Goal: Task Accomplishment & Management: Manage account settings

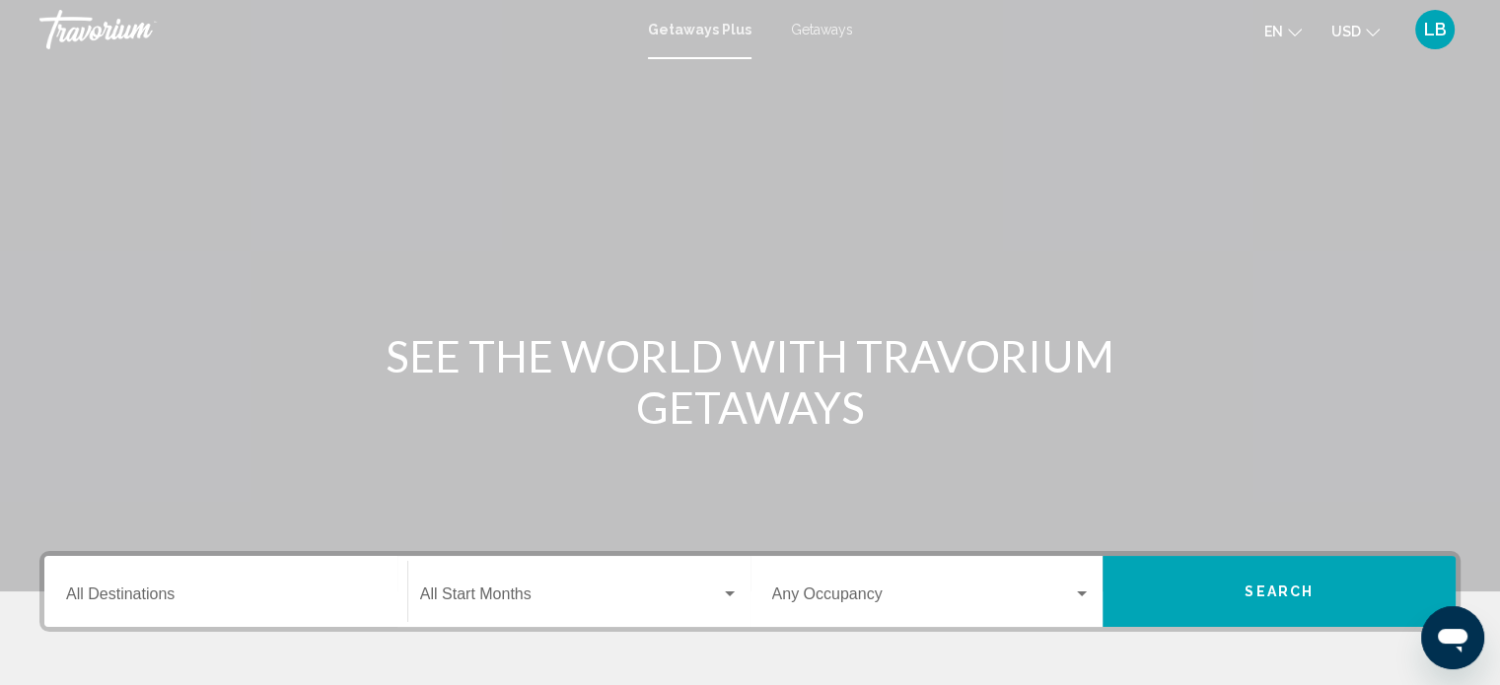
click at [1440, 35] on span "LB" at bounding box center [1435, 30] width 23 height 20
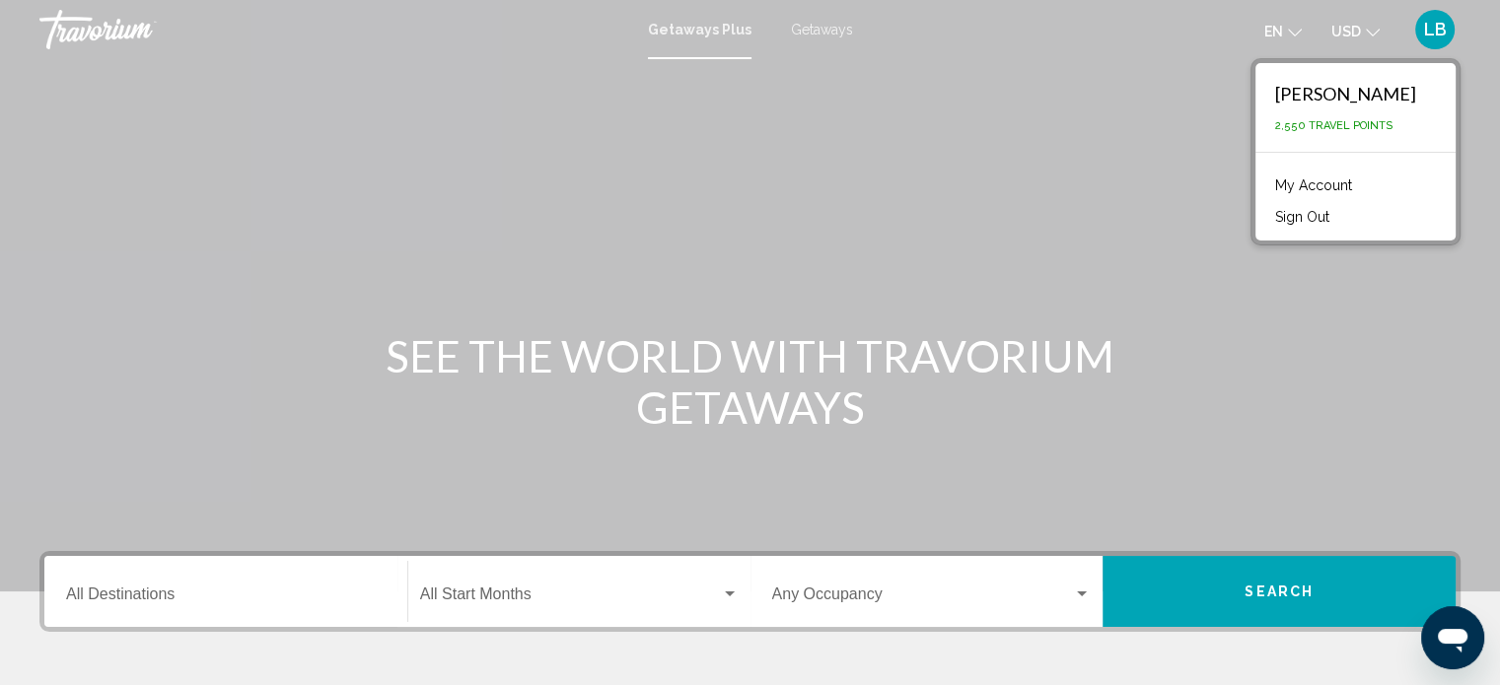
click at [1314, 186] on link "My Account" at bounding box center [1313, 186] width 97 height 26
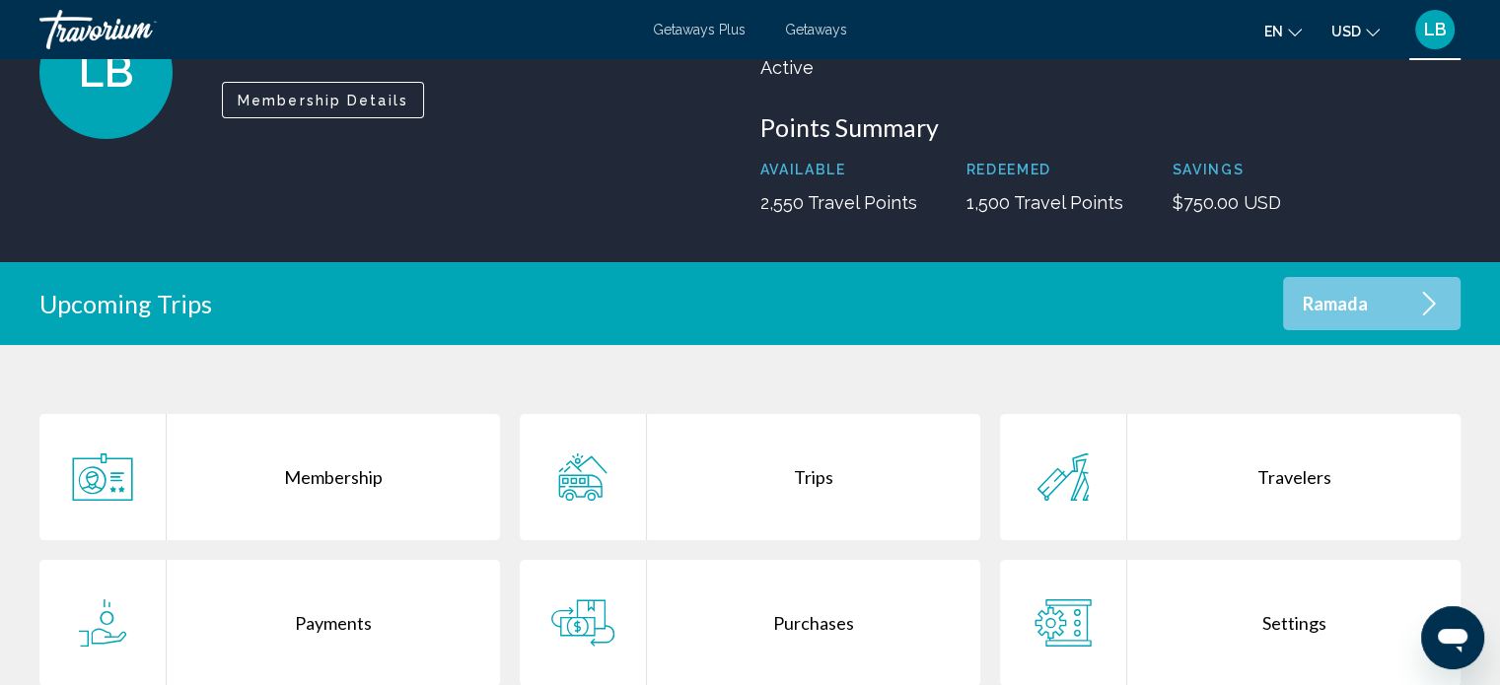
scroll to position [205, 0]
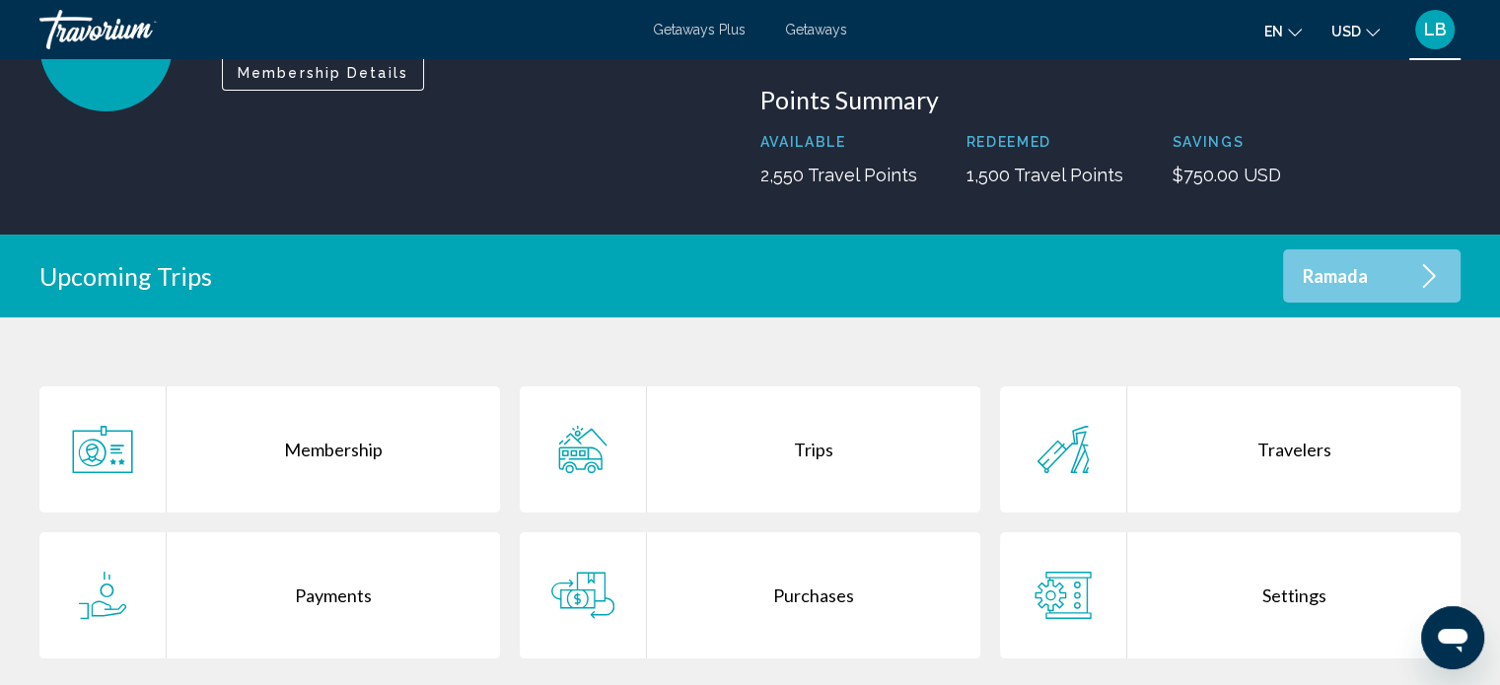
click at [803, 453] on div "Trips" at bounding box center [813, 450] width 333 height 126
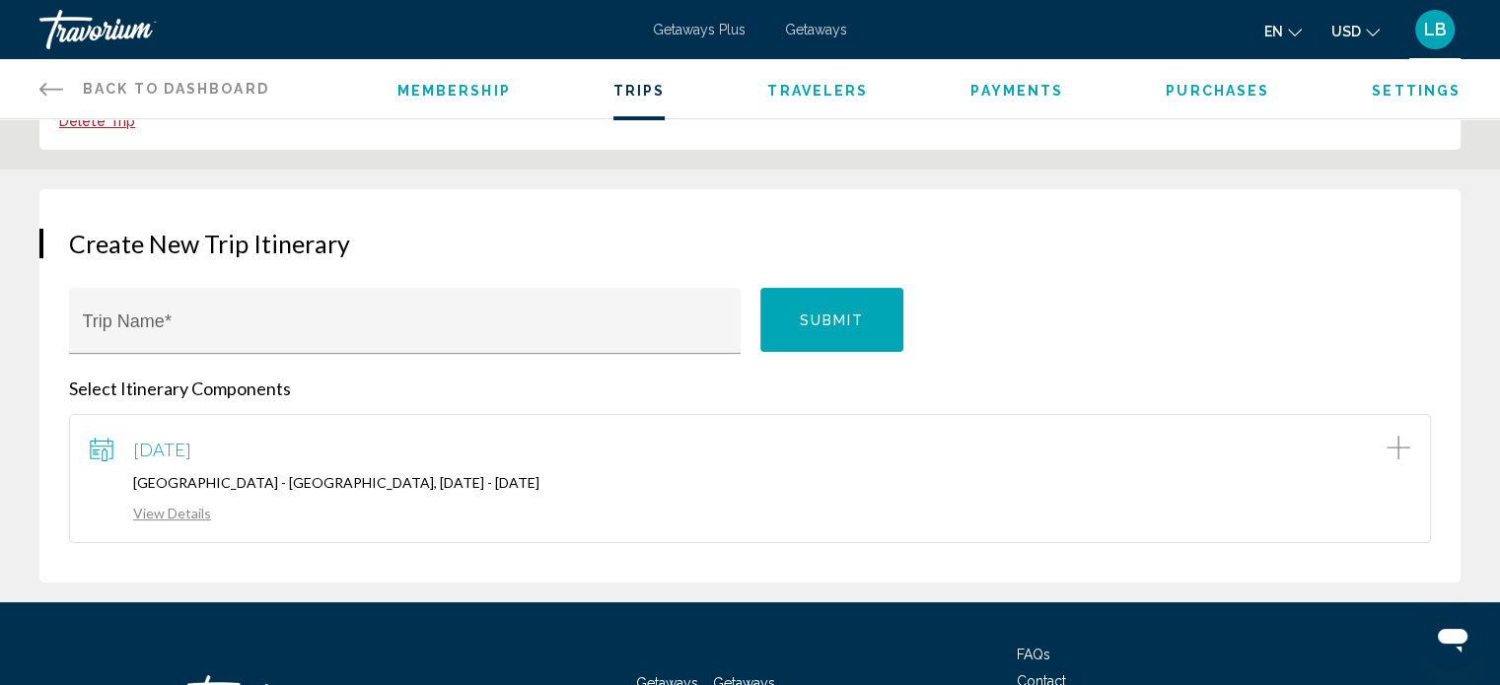
scroll to position [200, 0]
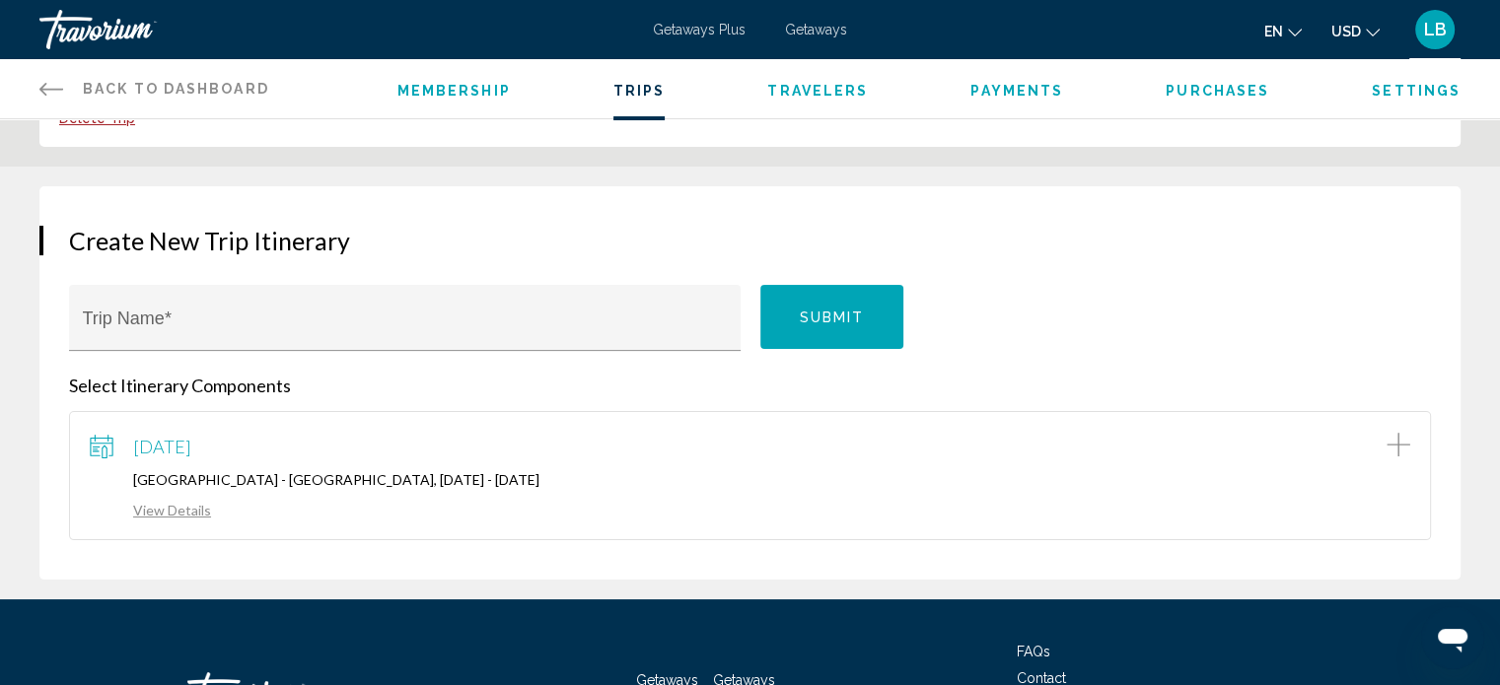
click at [176, 507] on link "View Details" at bounding box center [150, 510] width 121 height 17
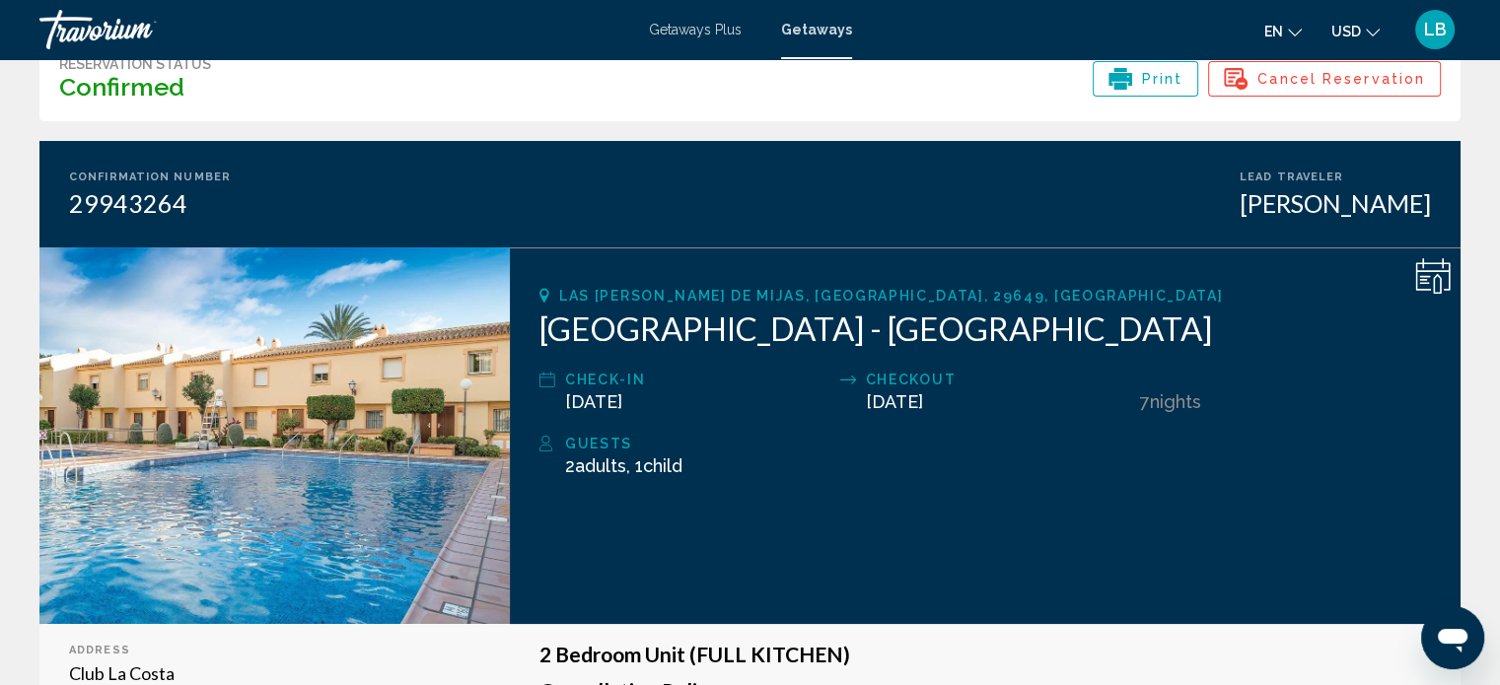
scroll to position [99, 0]
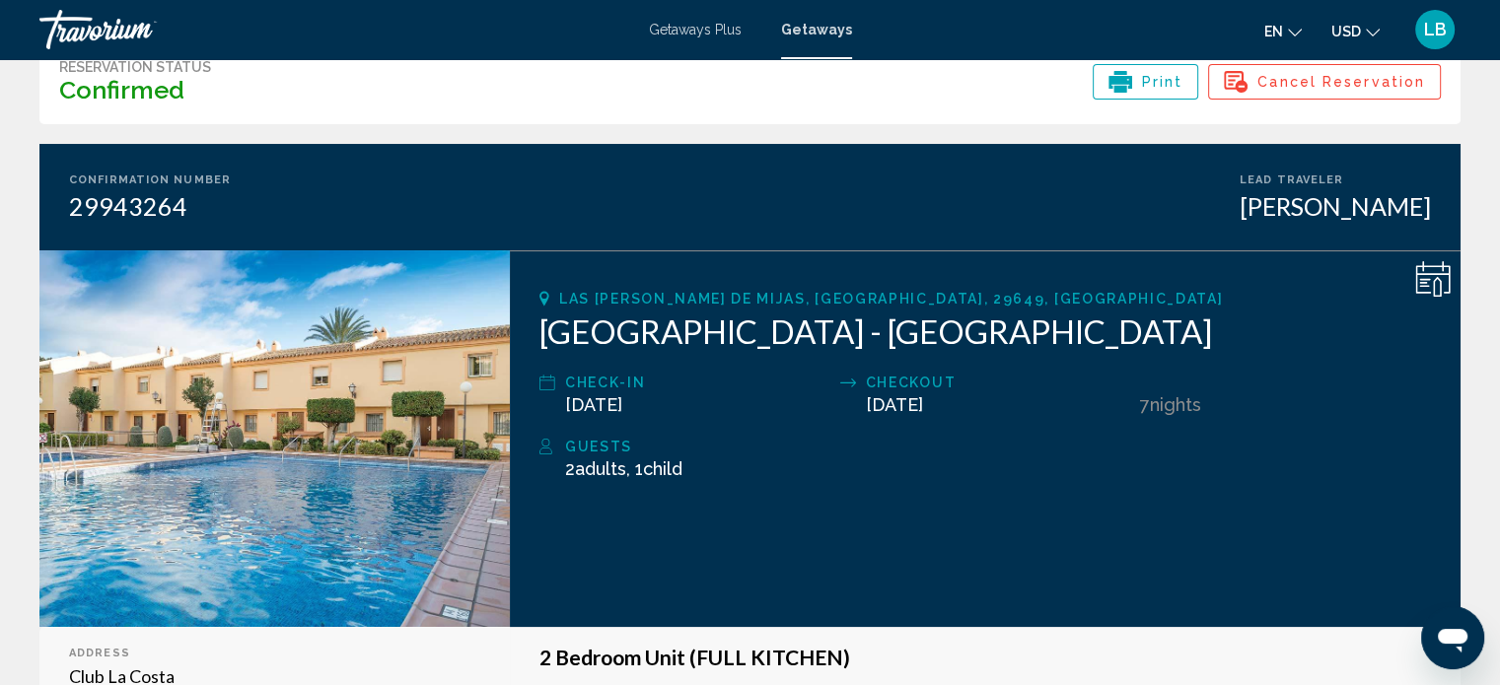
click at [1174, 79] on span "Print" at bounding box center [1162, 82] width 41 height 34
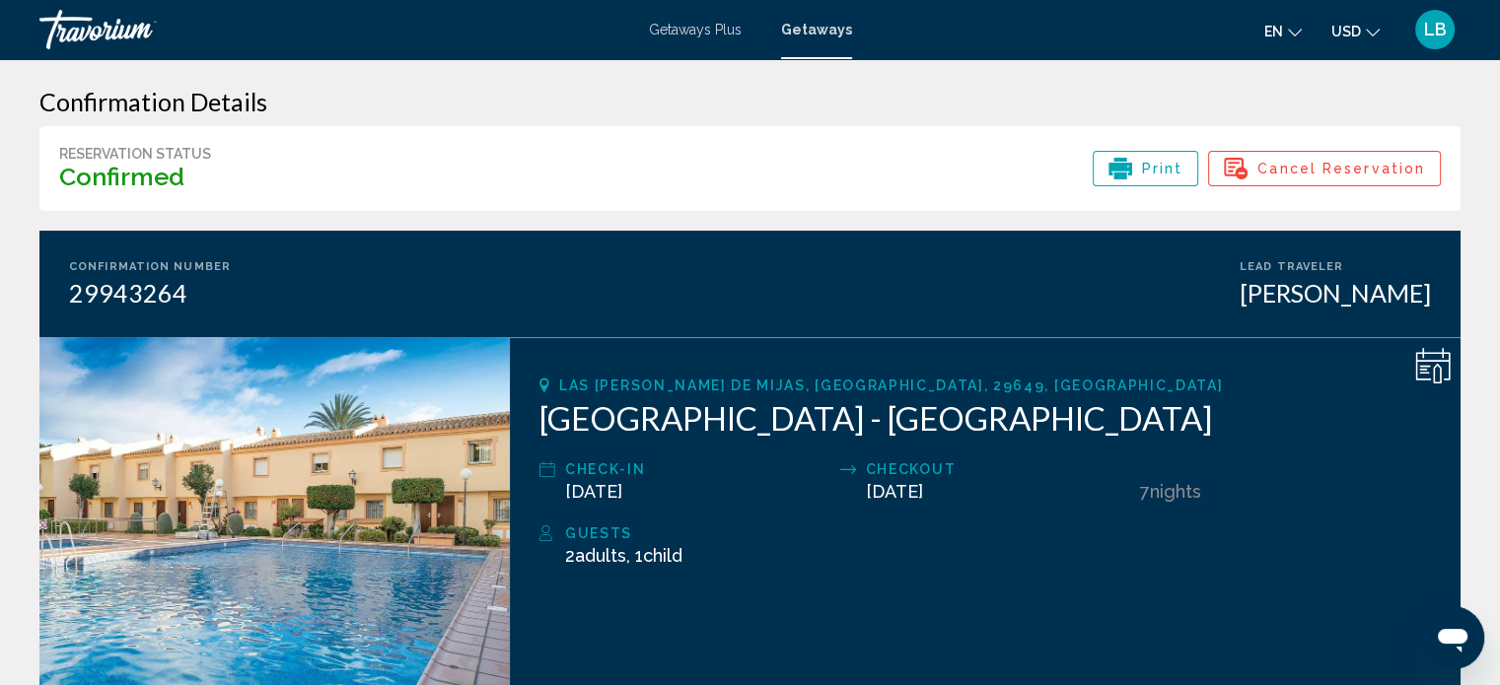
scroll to position [0, 0]
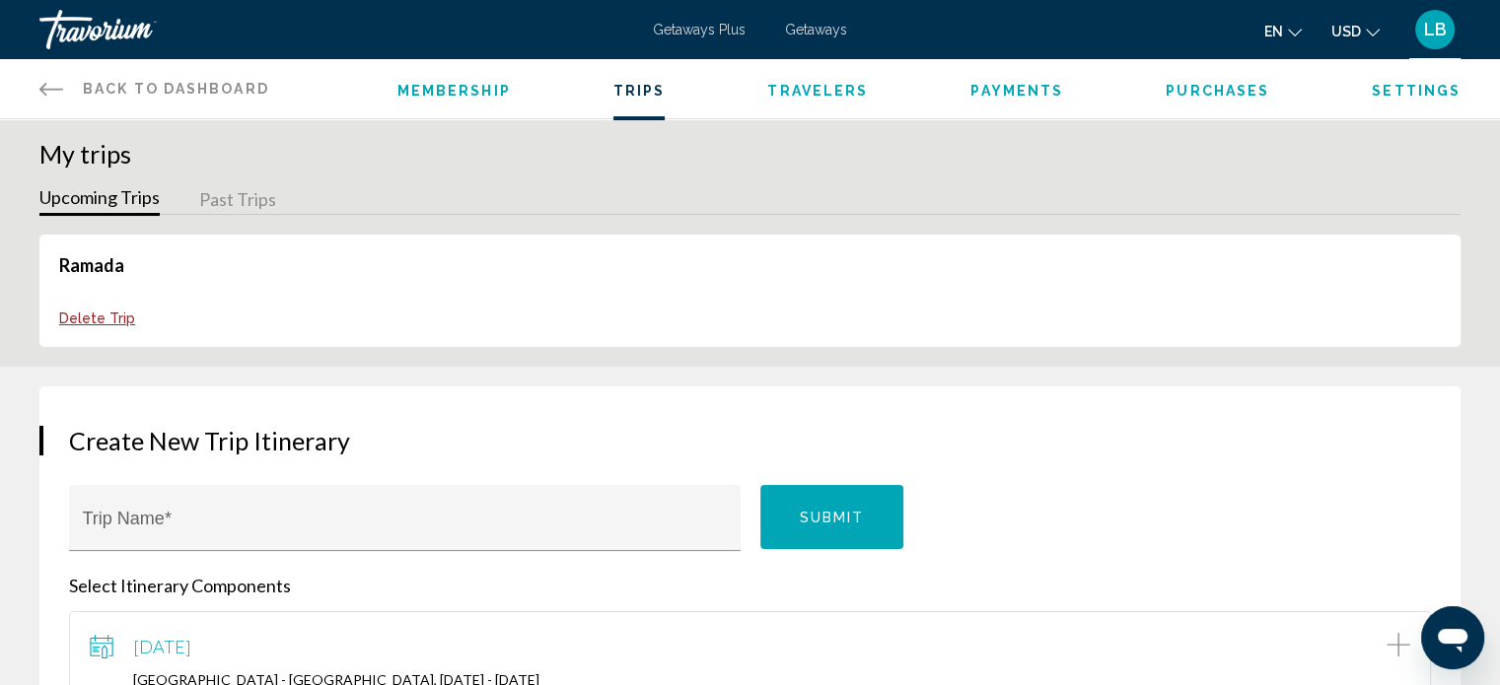
click at [250, 196] on button "Past Trips" at bounding box center [237, 200] width 77 height 31
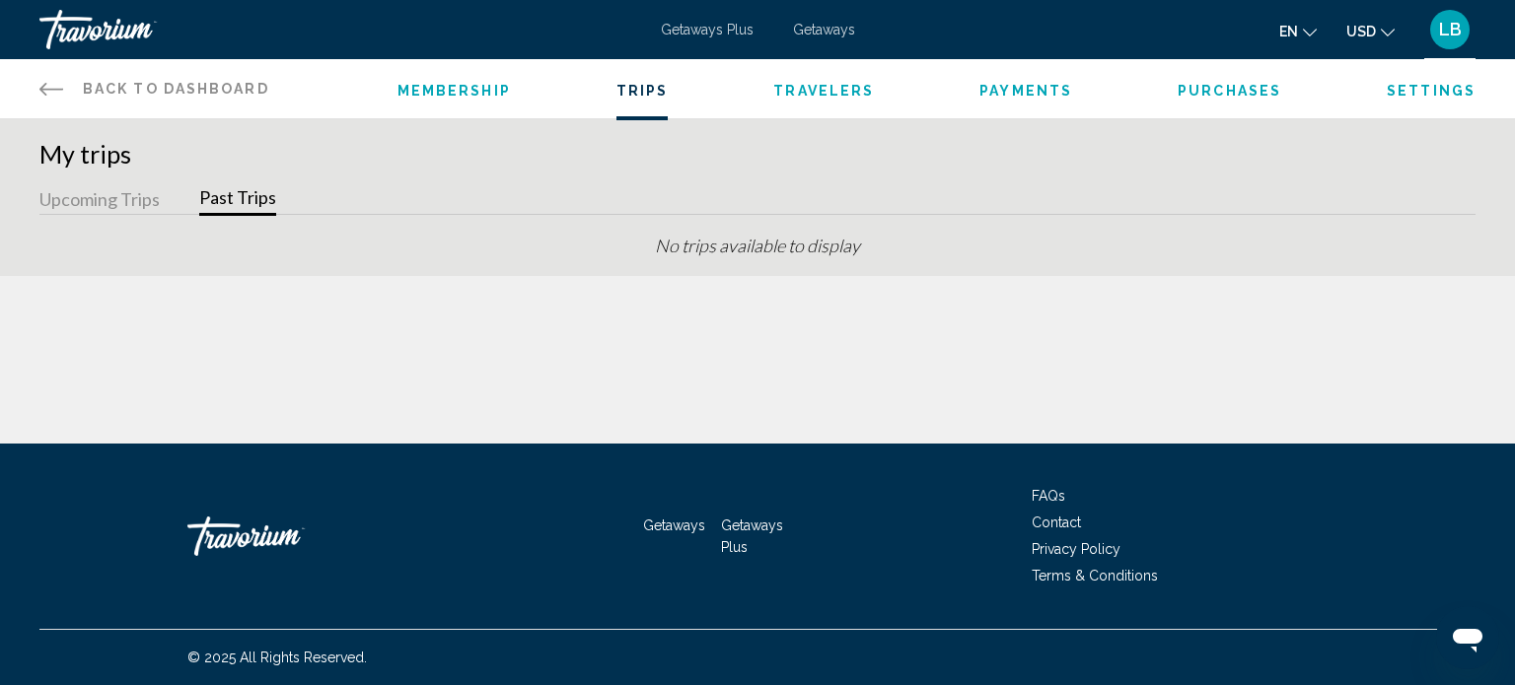
click at [50, 91] on icon "Main content" at bounding box center [51, 89] width 24 height 24
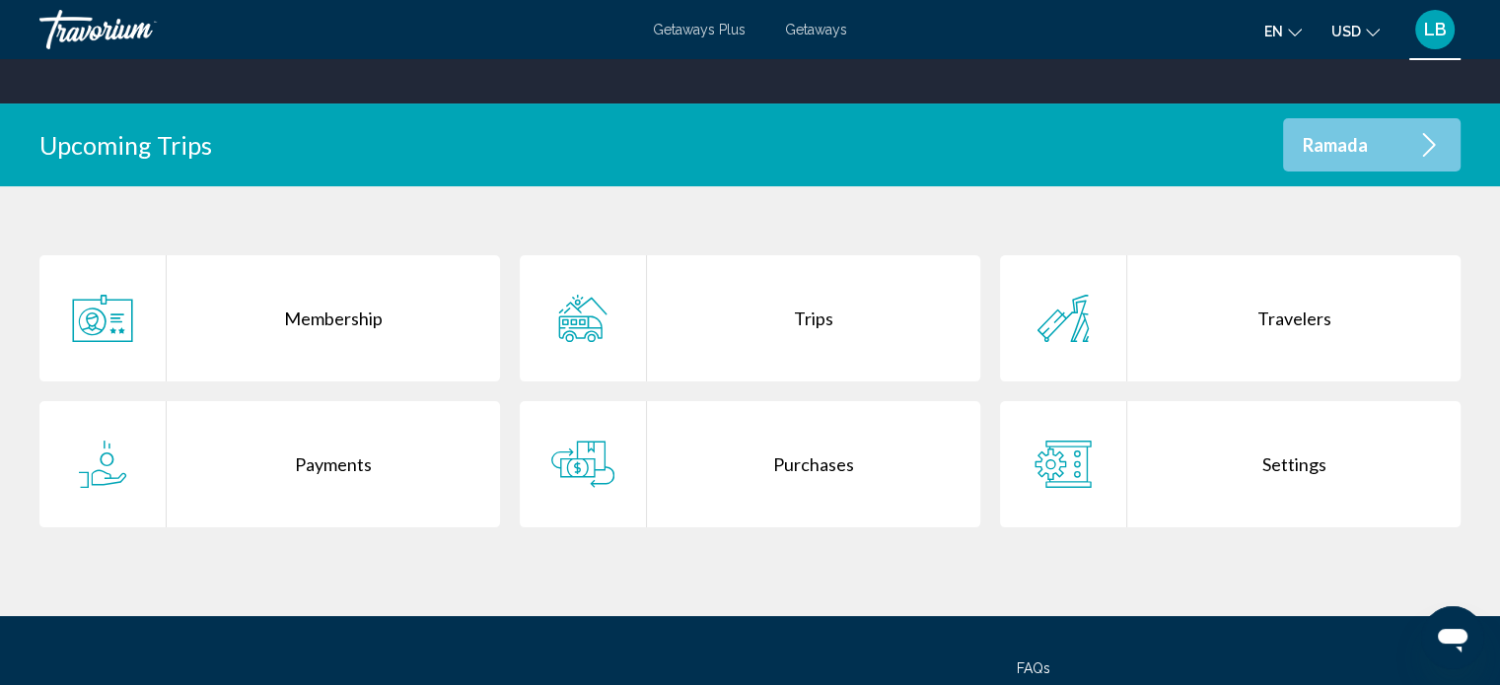
scroll to position [347, 0]
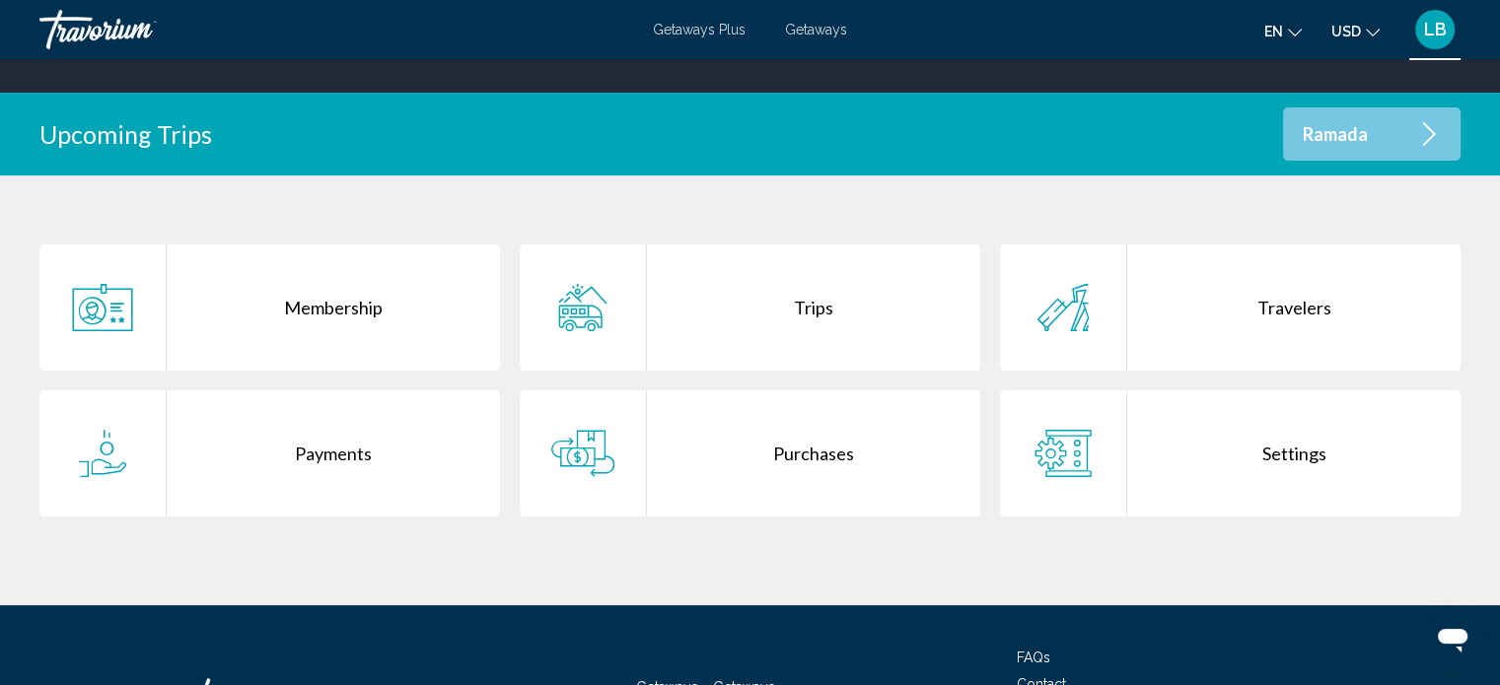
click at [1298, 463] on div "Settings" at bounding box center [1293, 453] width 333 height 126
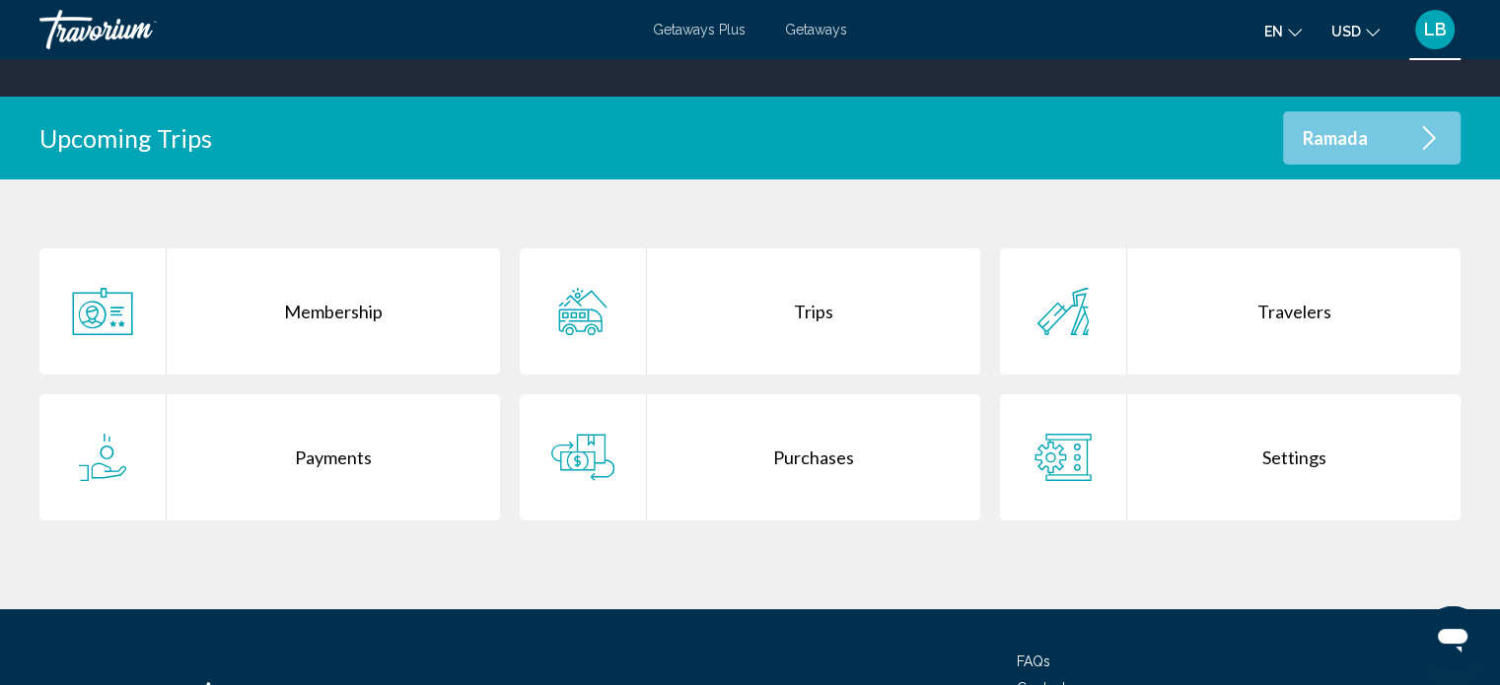
scroll to position [360, 0]
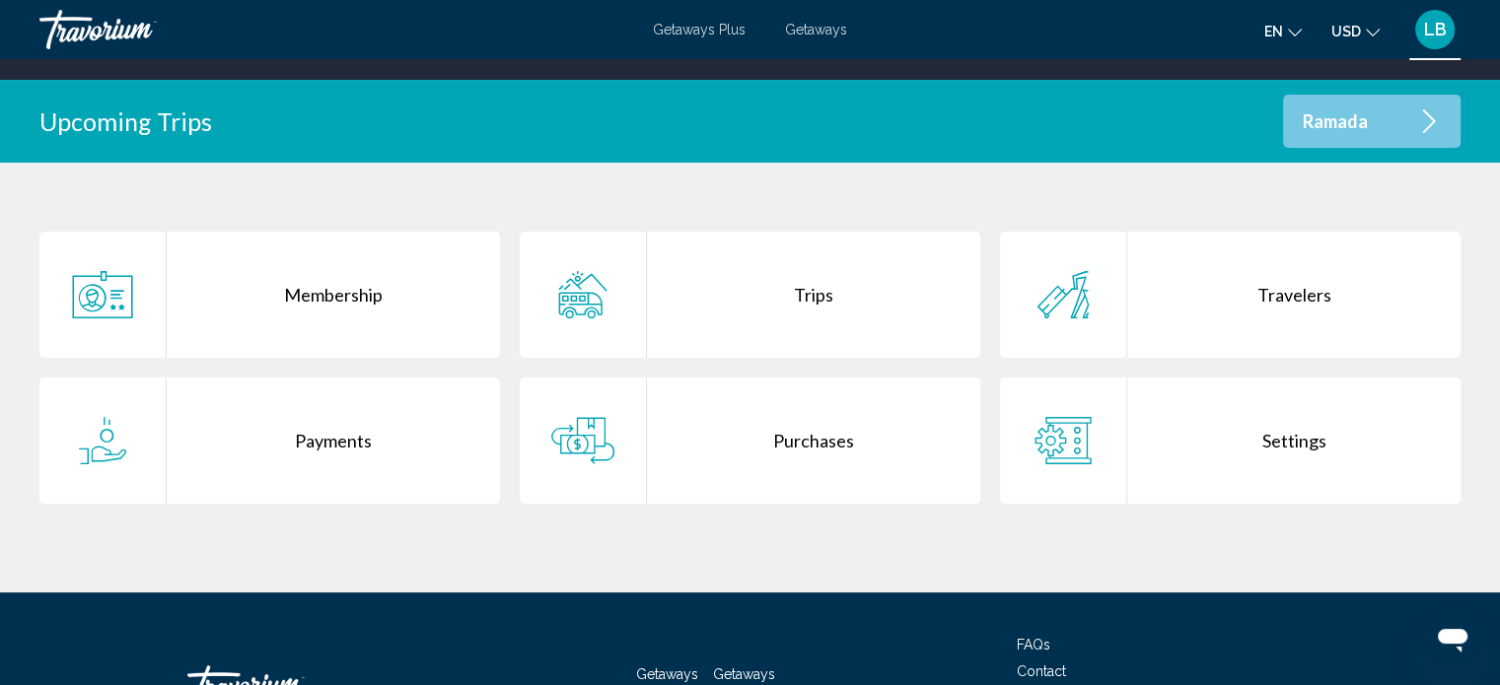
click at [328, 437] on div "Payments" at bounding box center [333, 441] width 333 height 126
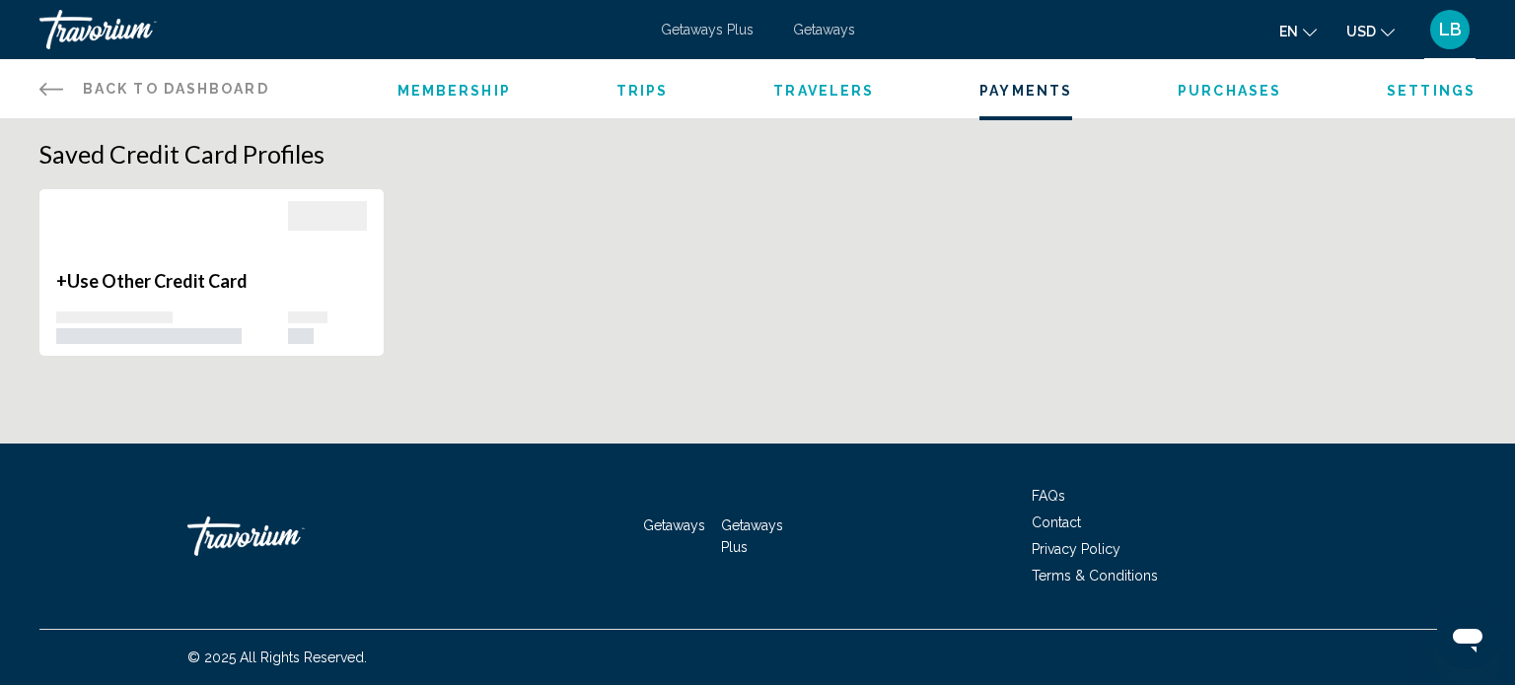
click at [39, 80] on icon "Main content" at bounding box center [51, 89] width 24 height 24
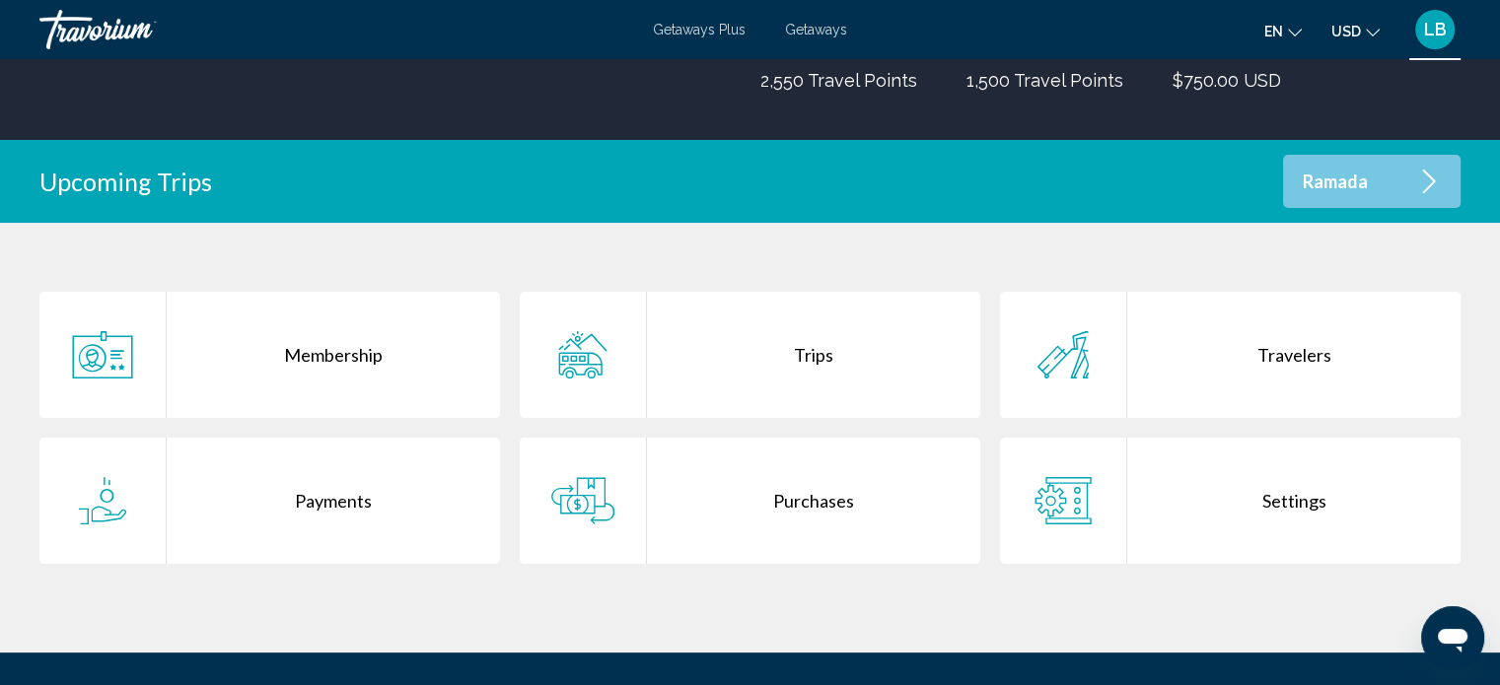
scroll to position [302, 0]
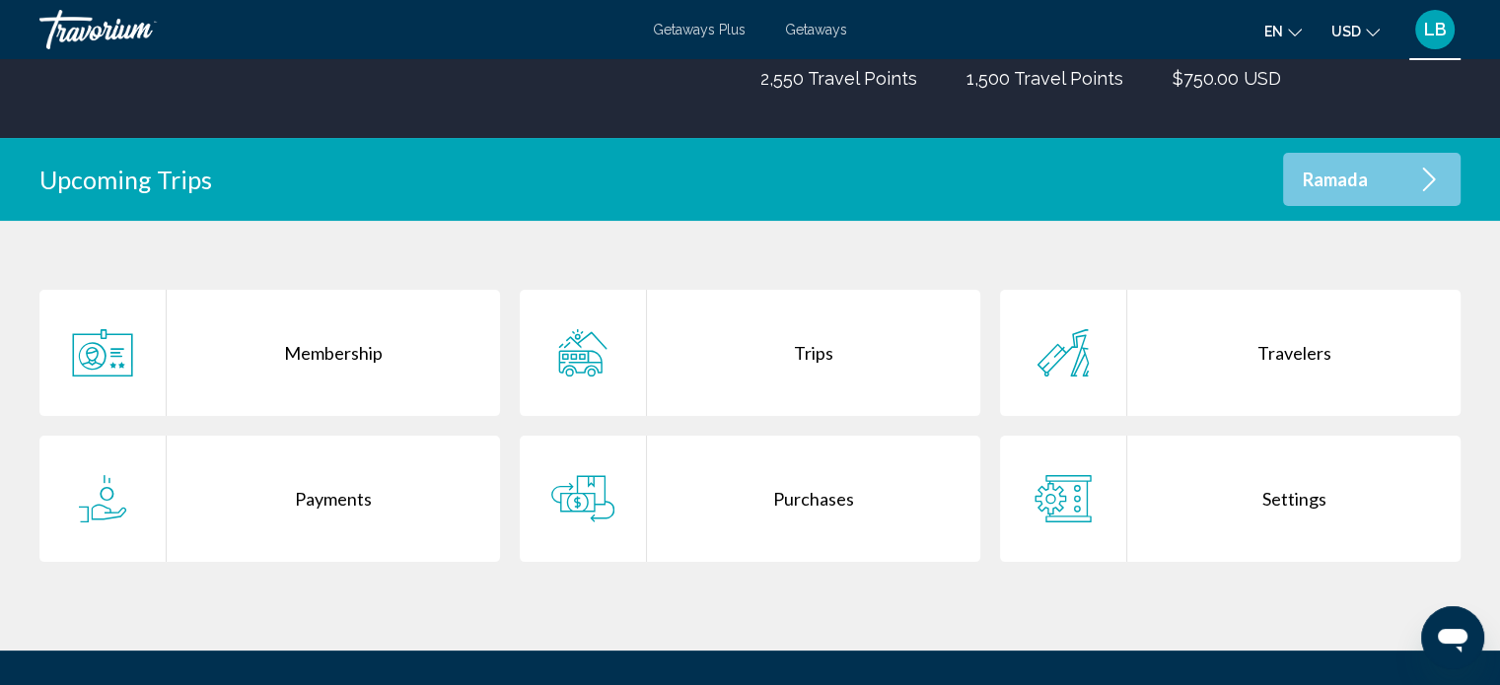
click at [824, 509] on div "Purchases" at bounding box center [813, 499] width 333 height 126
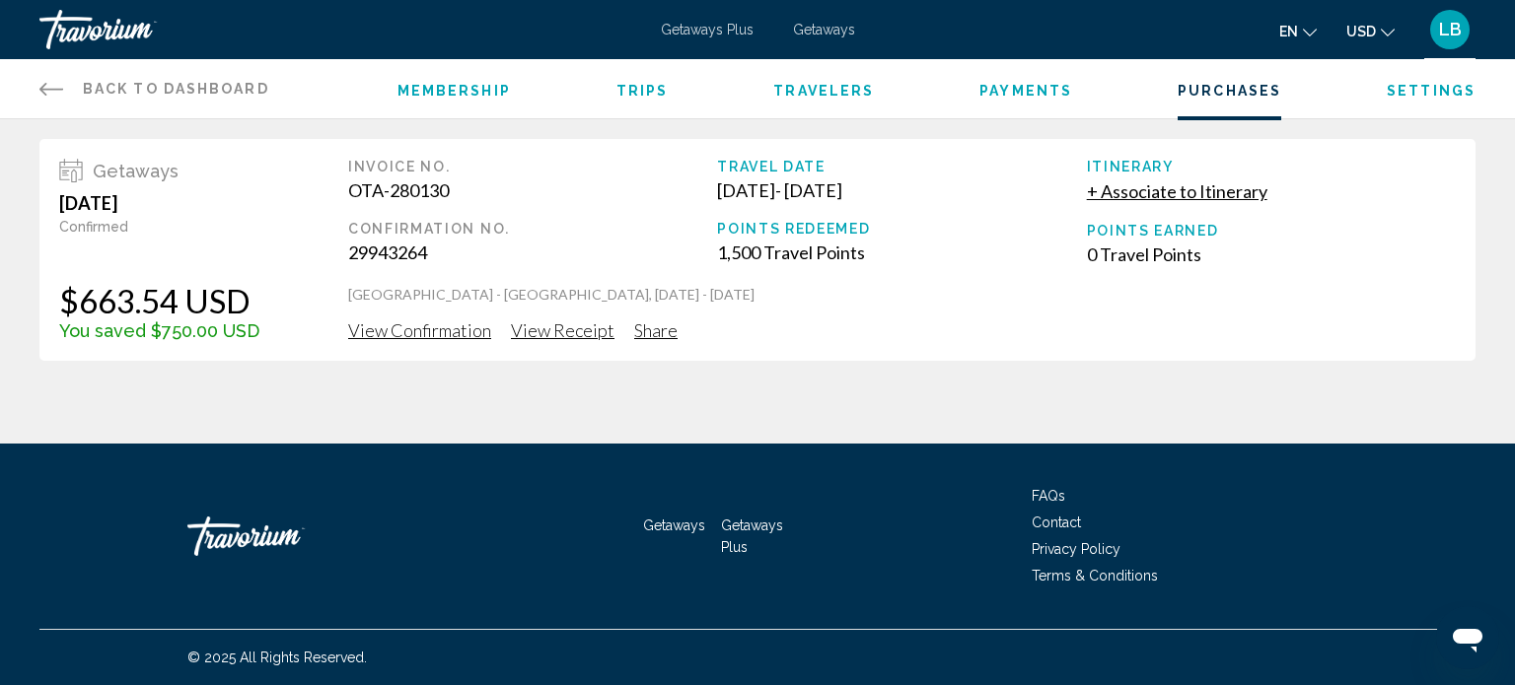
click at [513, 336] on span "View Receipt" at bounding box center [563, 330] width 104 height 22
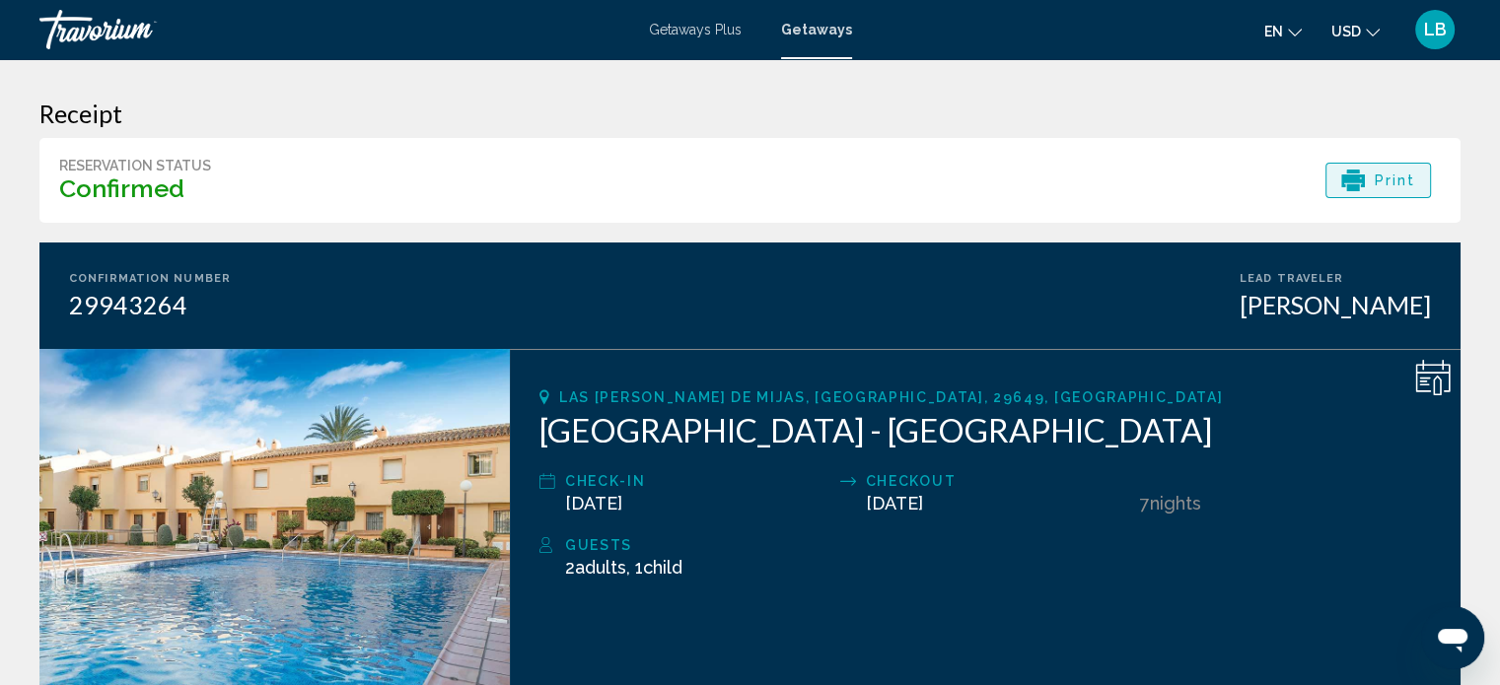
click at [1392, 180] on span "Print" at bounding box center [1395, 181] width 41 height 34
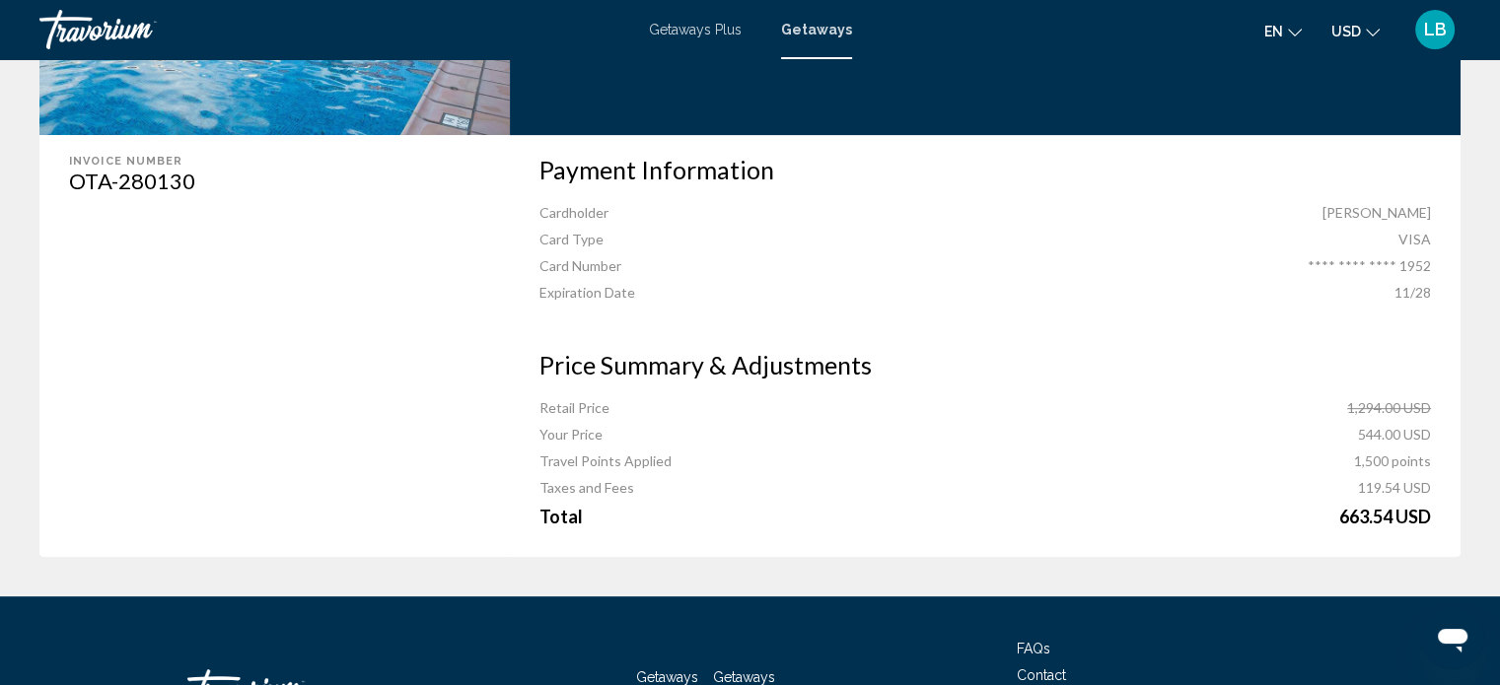
scroll to position [599, 0]
